Goal: Task Accomplishment & Management: Manage account settings

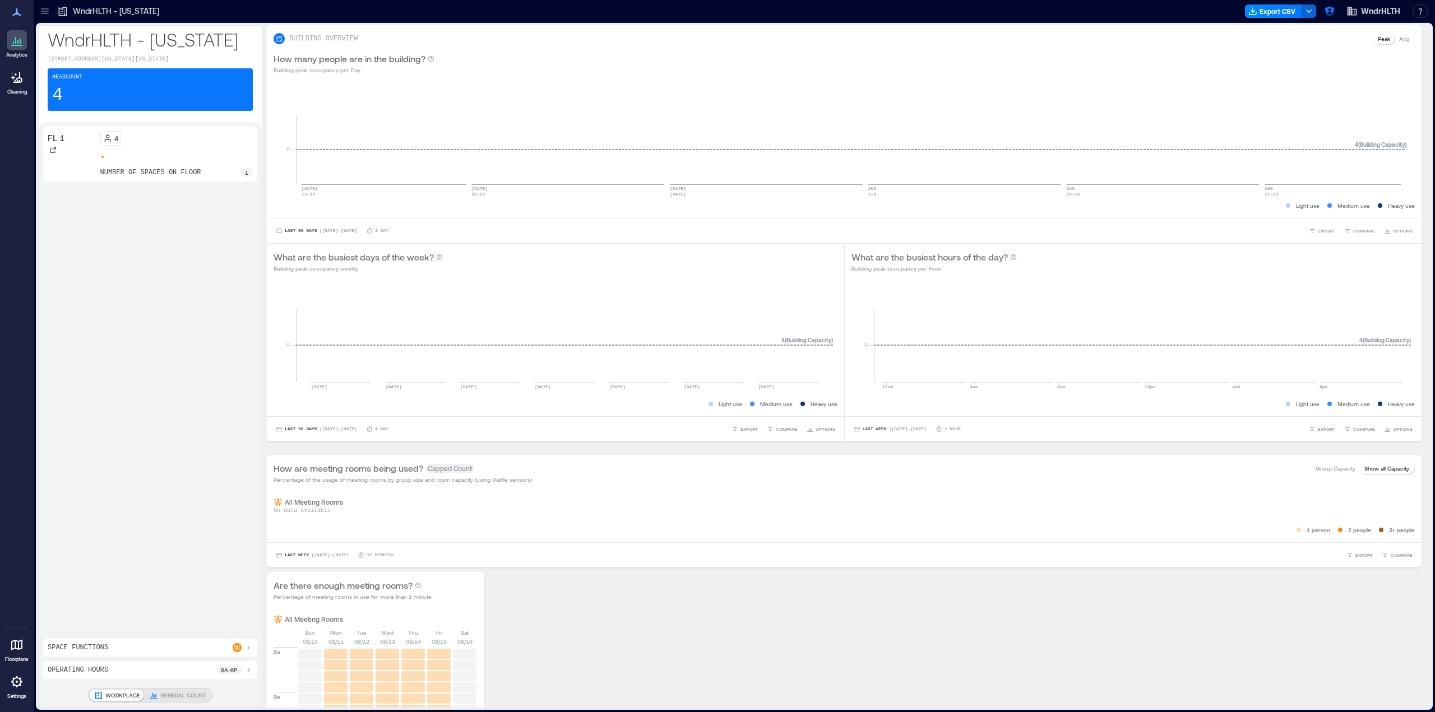
click at [43, 13] on icon at bounding box center [44, 13] width 7 height 1
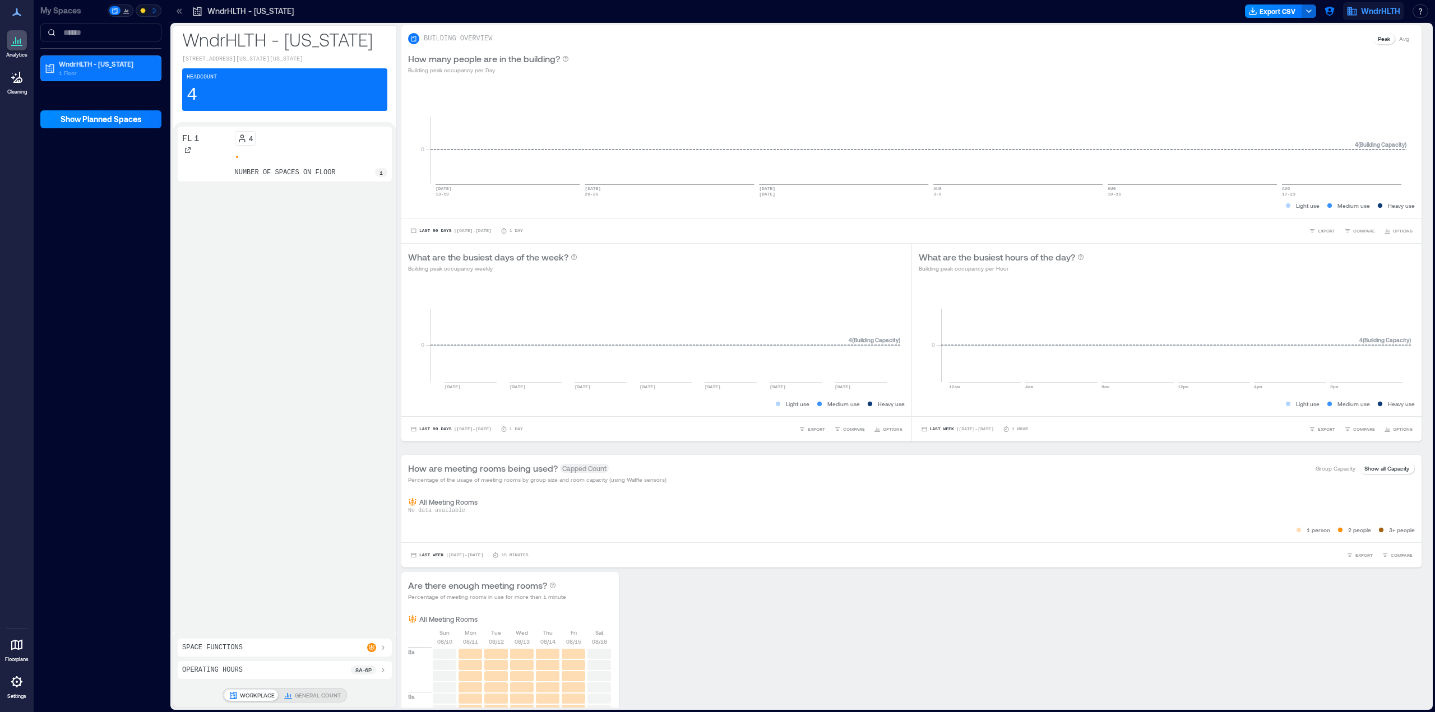
click at [1352, 12] on icon "button" at bounding box center [1351, 11] width 11 height 11
click at [1327, 8] on icon "button" at bounding box center [1329, 12] width 10 height 10
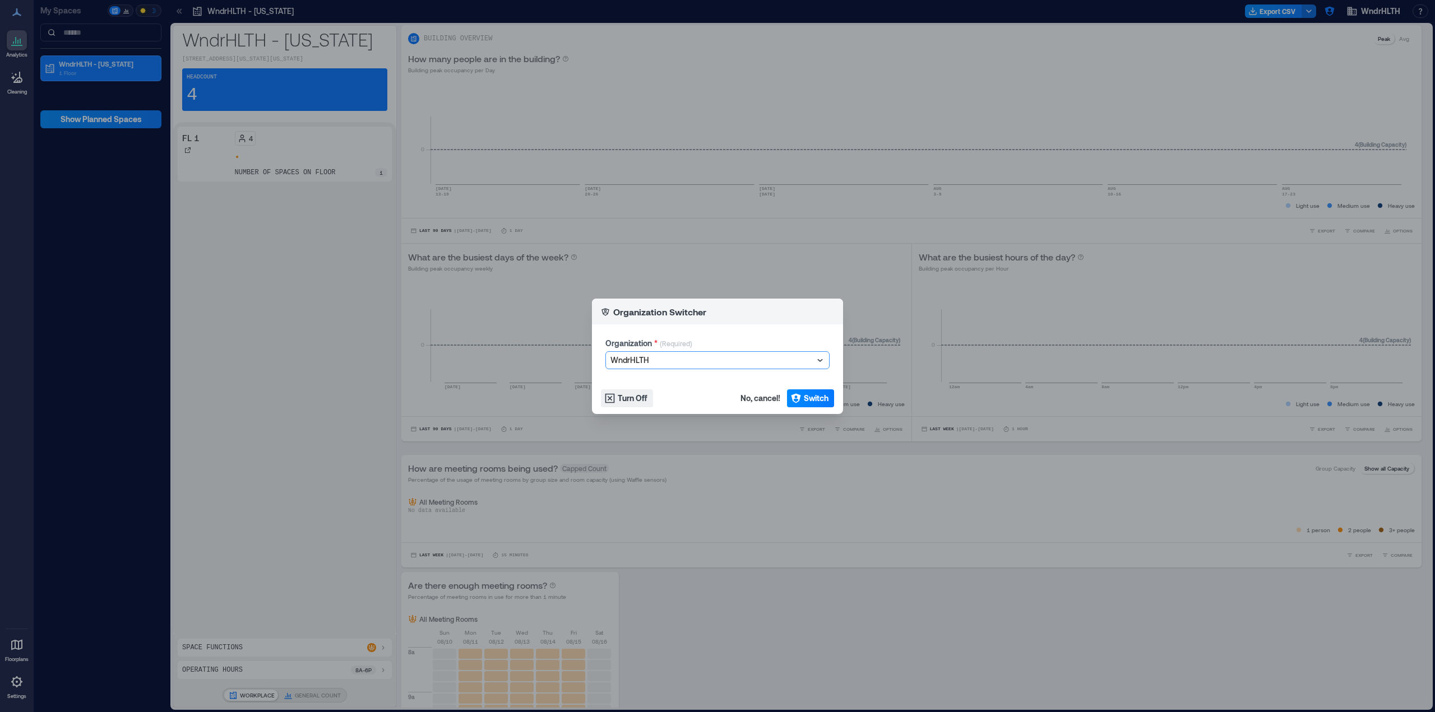
click at [633, 360] on div at bounding box center [711, 360] width 203 height 13
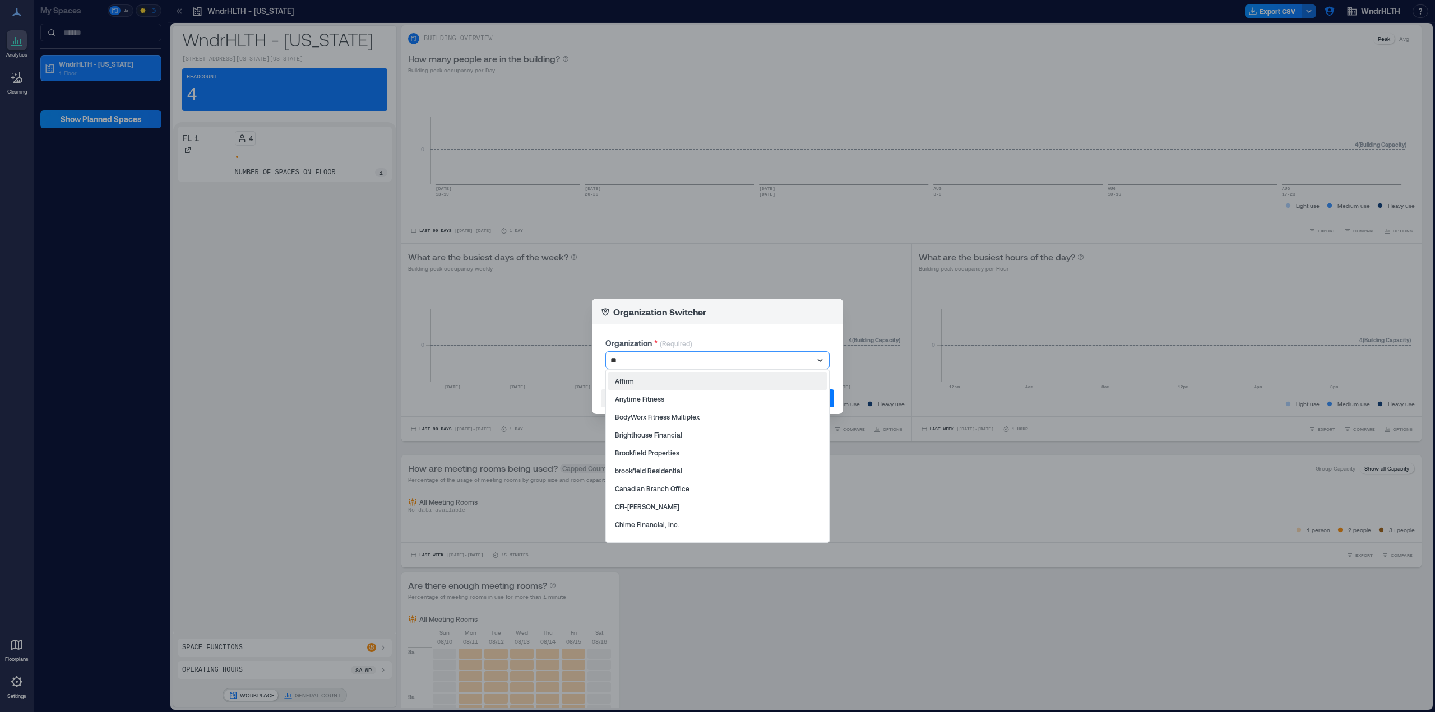
type input "***"
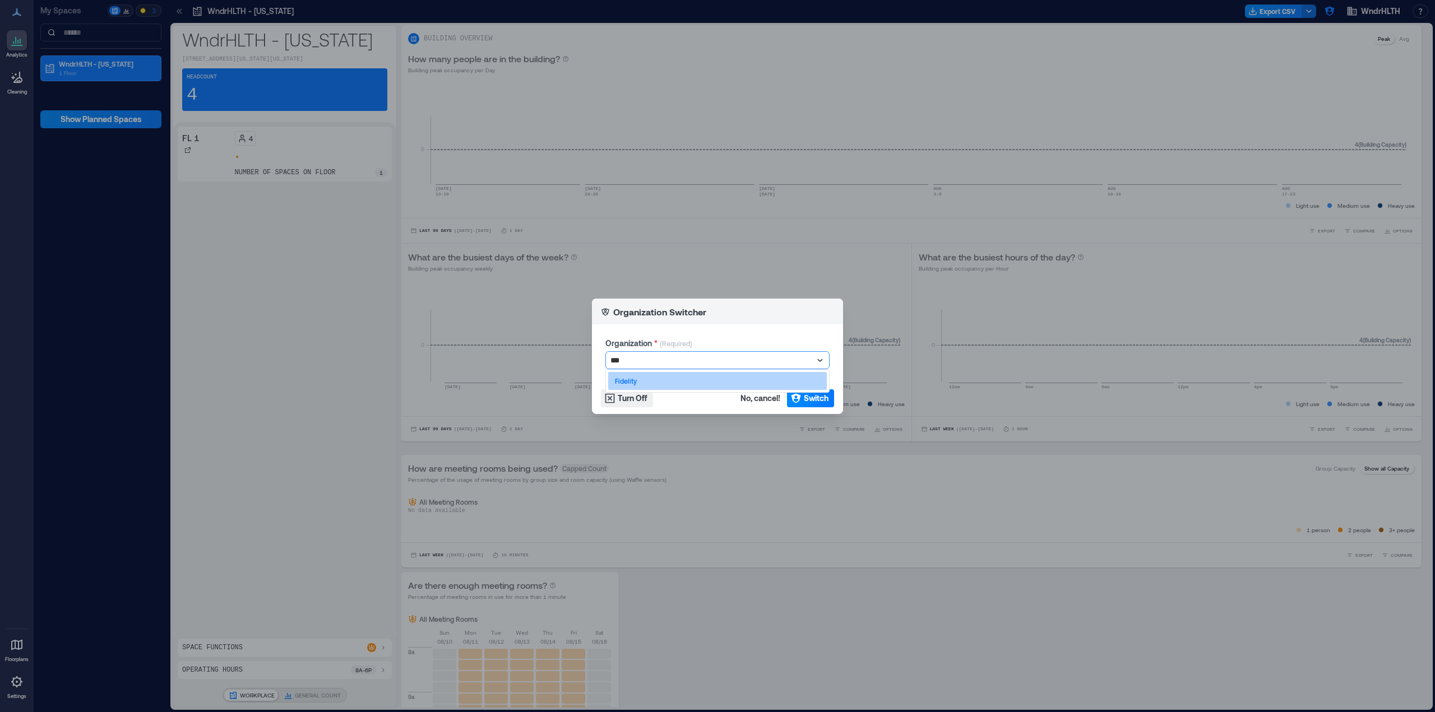
click at [639, 381] on div "Fidelity" at bounding box center [717, 381] width 219 height 18
click at [824, 403] on span "Switch" at bounding box center [816, 398] width 25 height 11
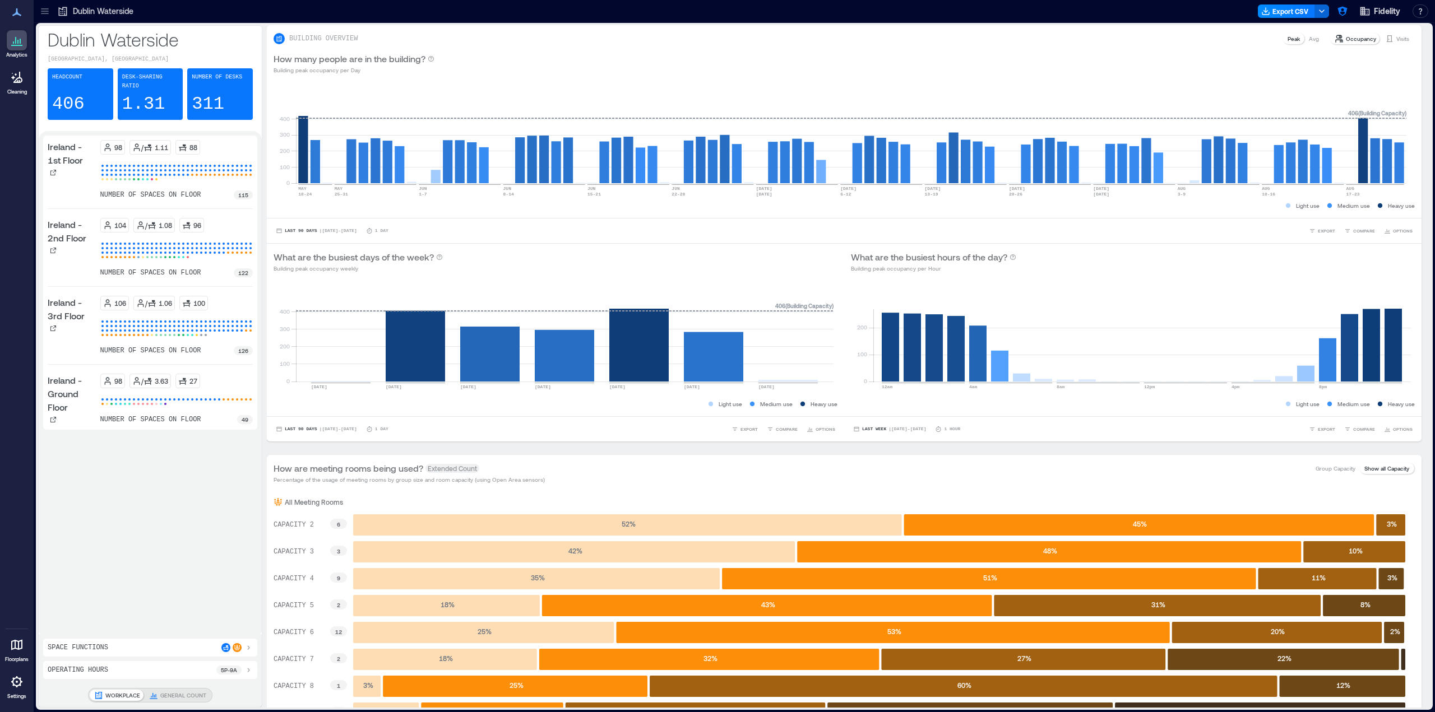
click at [44, 15] on icon at bounding box center [44, 11] width 11 height 11
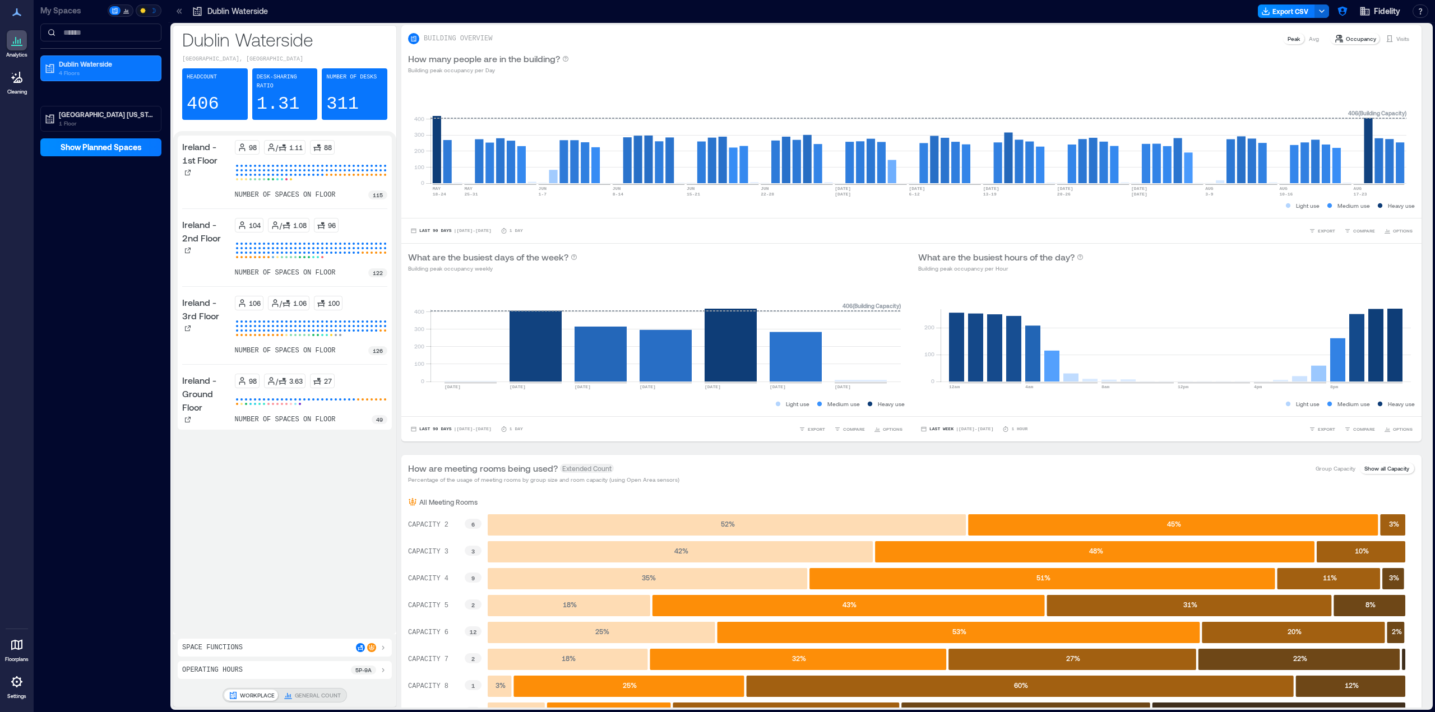
click at [147, 13] on div at bounding box center [142, 10] width 11 height 9
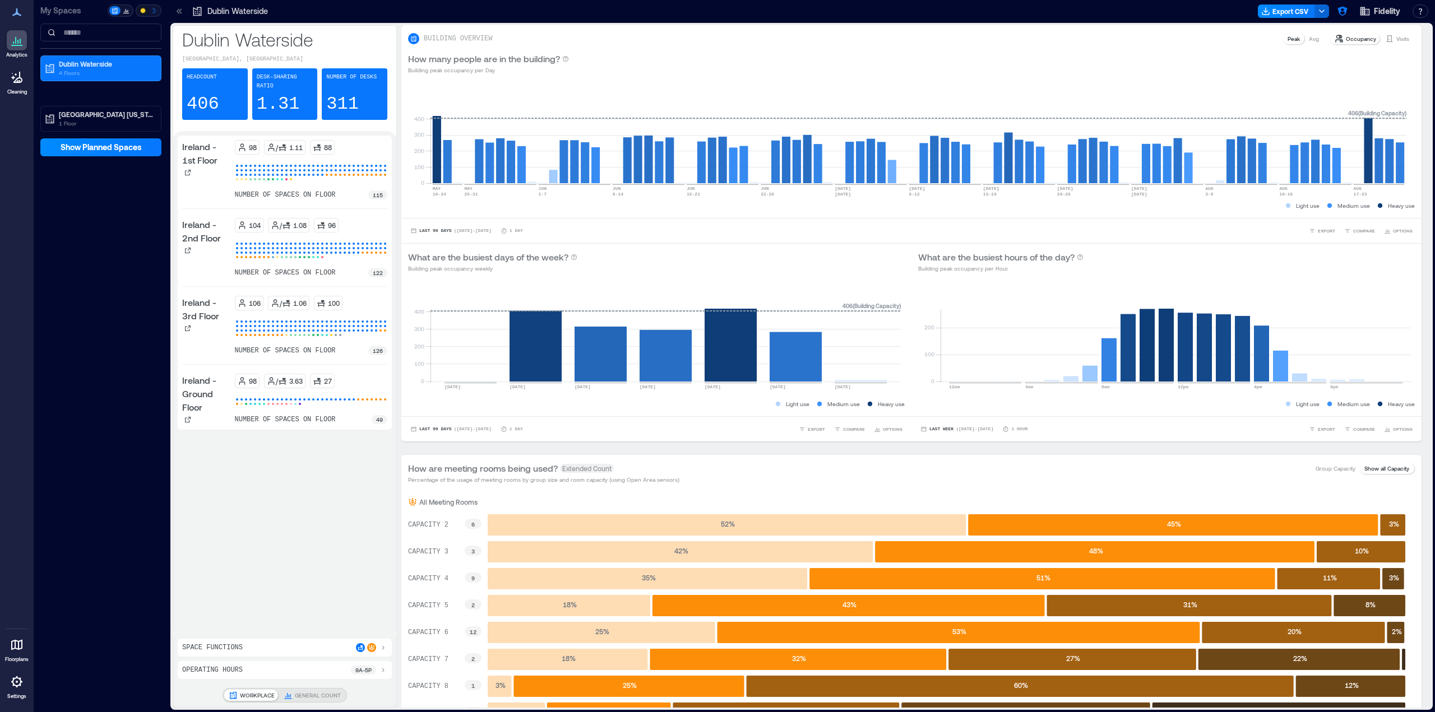
click at [186, 12] on div at bounding box center [179, 11] width 18 height 18
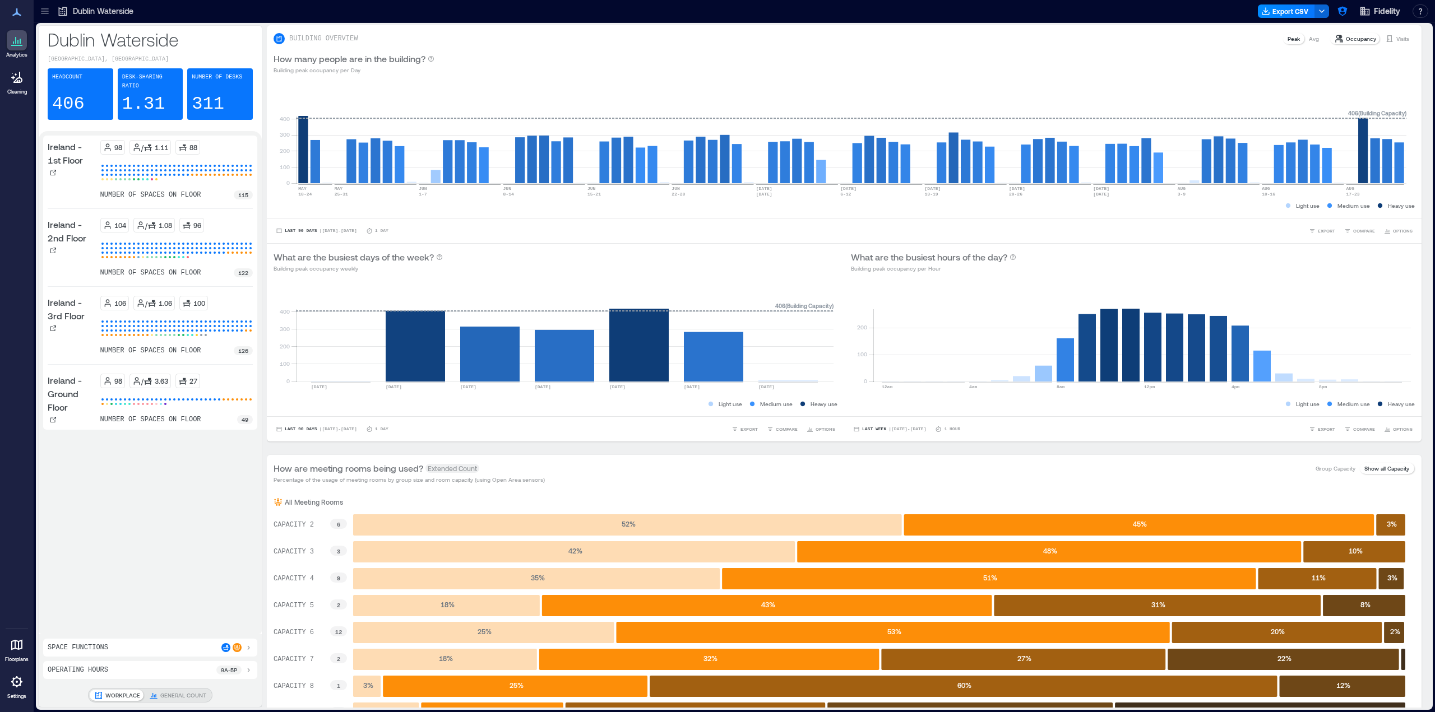
click at [119, 12] on p "Dublin Waterside" at bounding box center [103, 11] width 61 height 11
click at [42, 16] on icon at bounding box center [44, 11] width 11 height 11
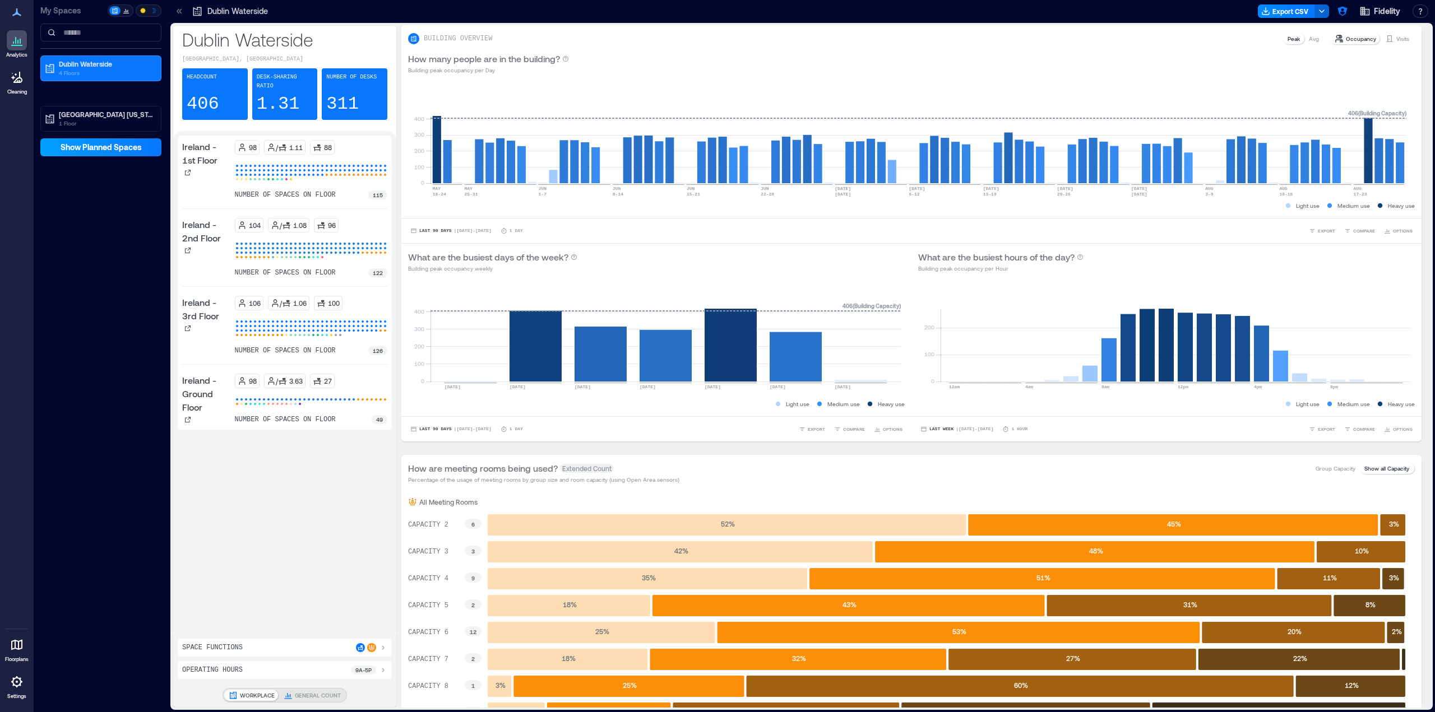
click at [82, 153] on button "Show Planned Spaces" at bounding box center [100, 147] width 121 height 18
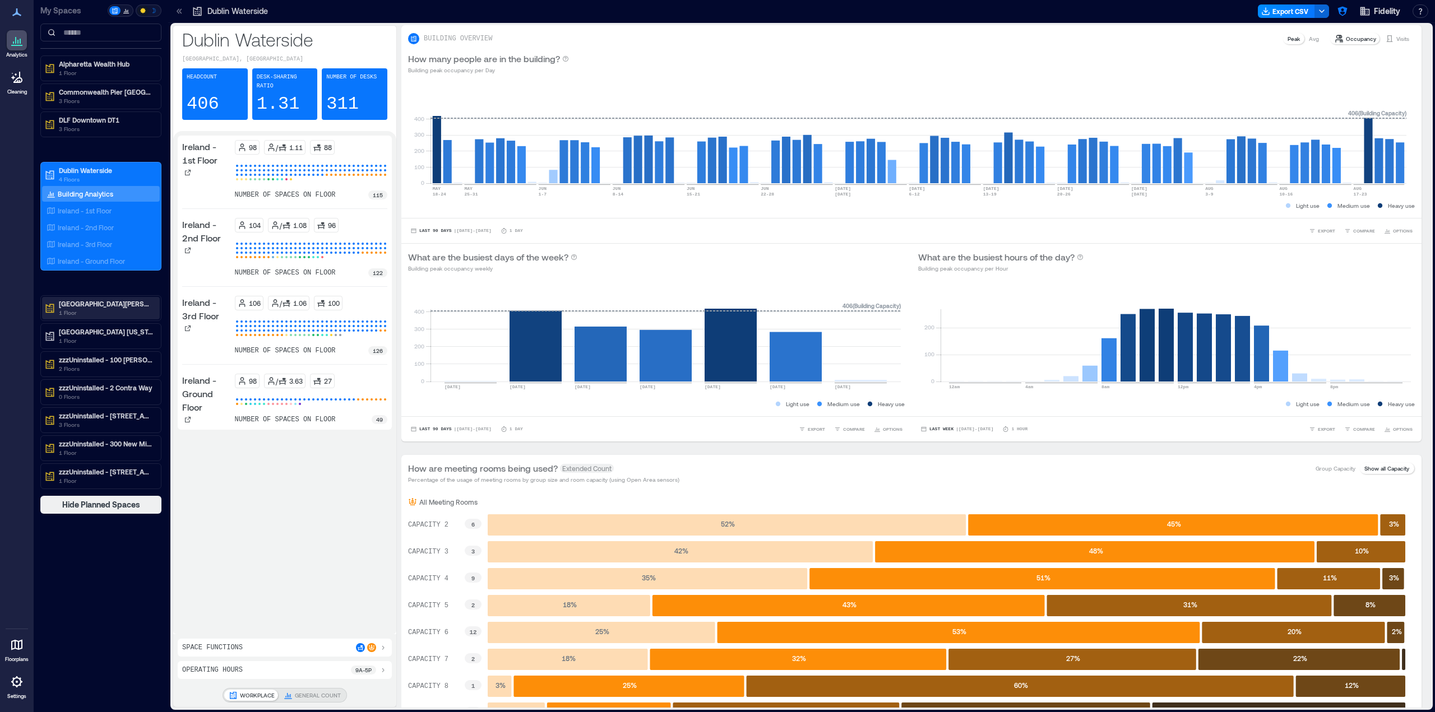
click at [123, 307] on p "Rancho Bernardo" at bounding box center [106, 303] width 94 height 9
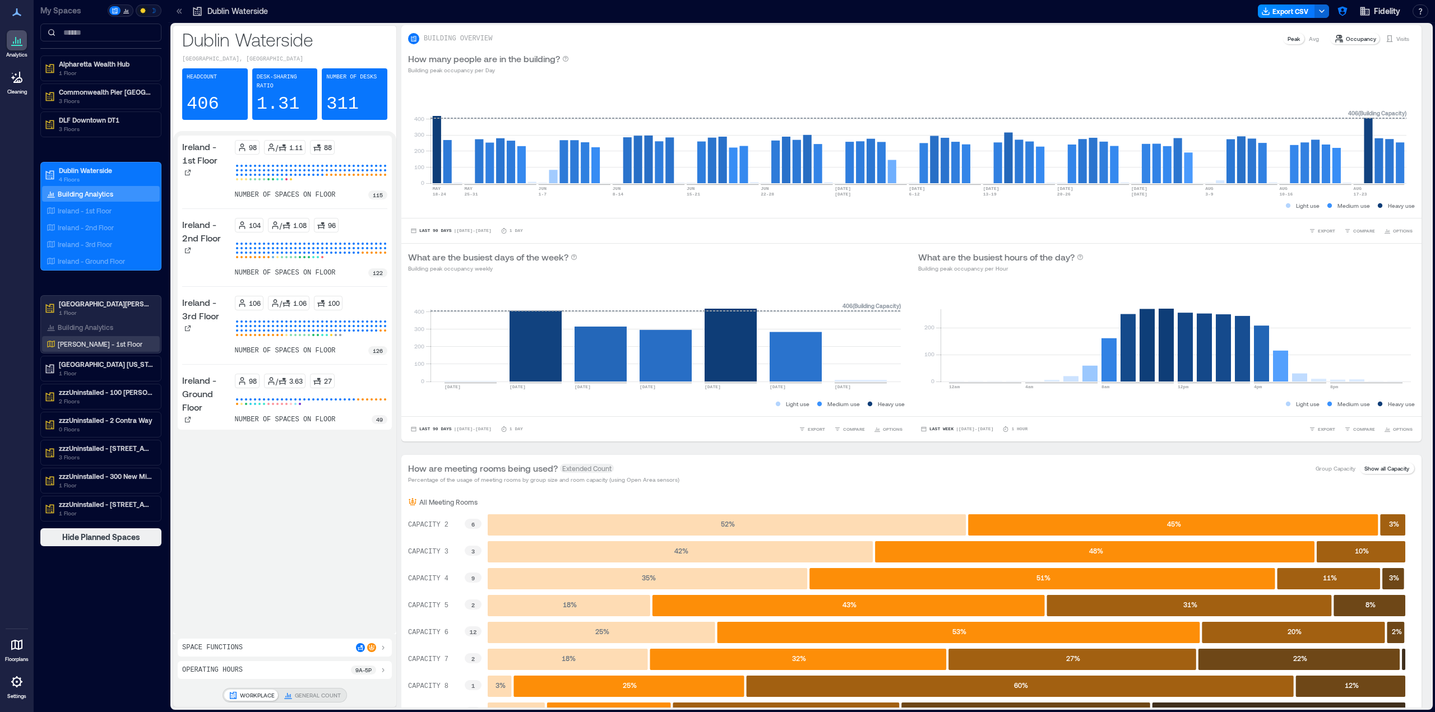
click at [107, 344] on p "Bernardo - 1st Floor" at bounding box center [100, 344] width 85 height 9
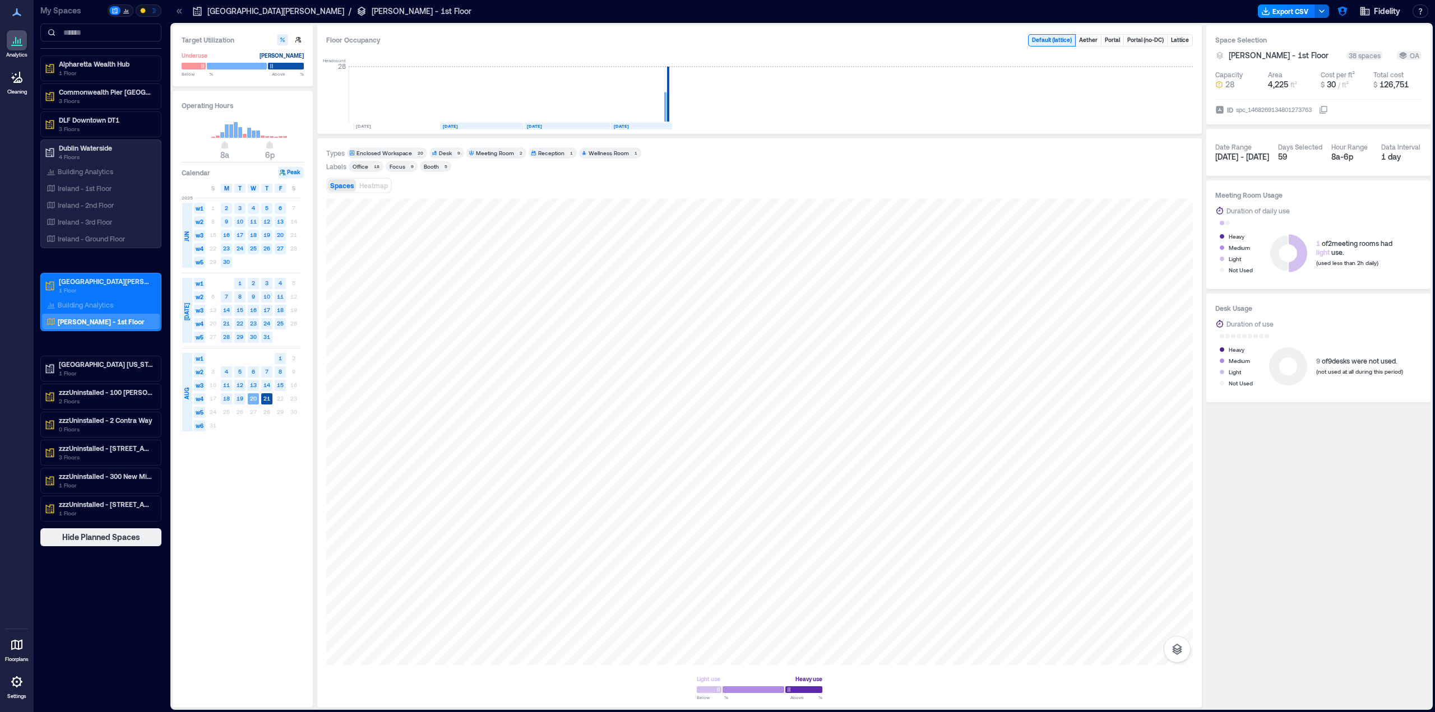
click at [8, 690] on div at bounding box center [17, 682] width 20 height 20
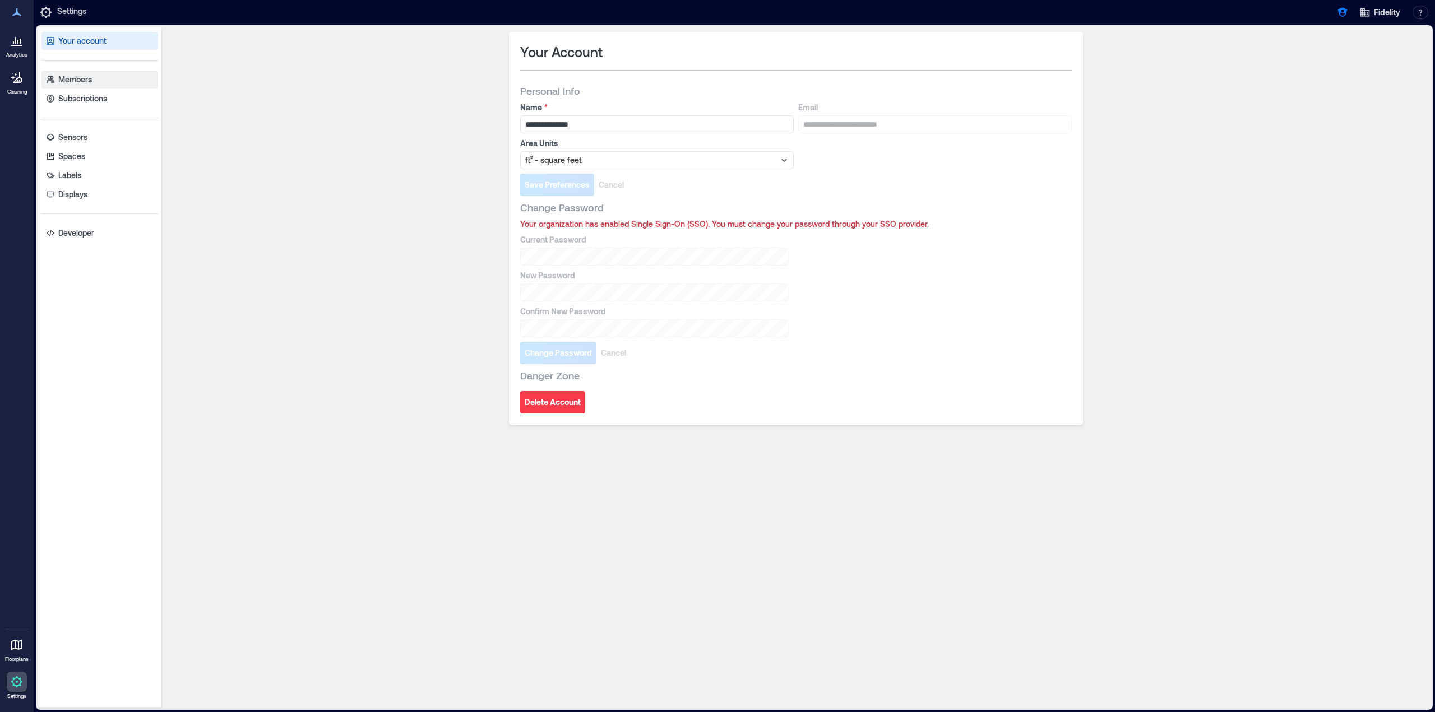
click at [101, 78] on link "Members" at bounding box center [99, 80] width 117 height 18
